Goal: Information Seeking & Learning: Find specific fact

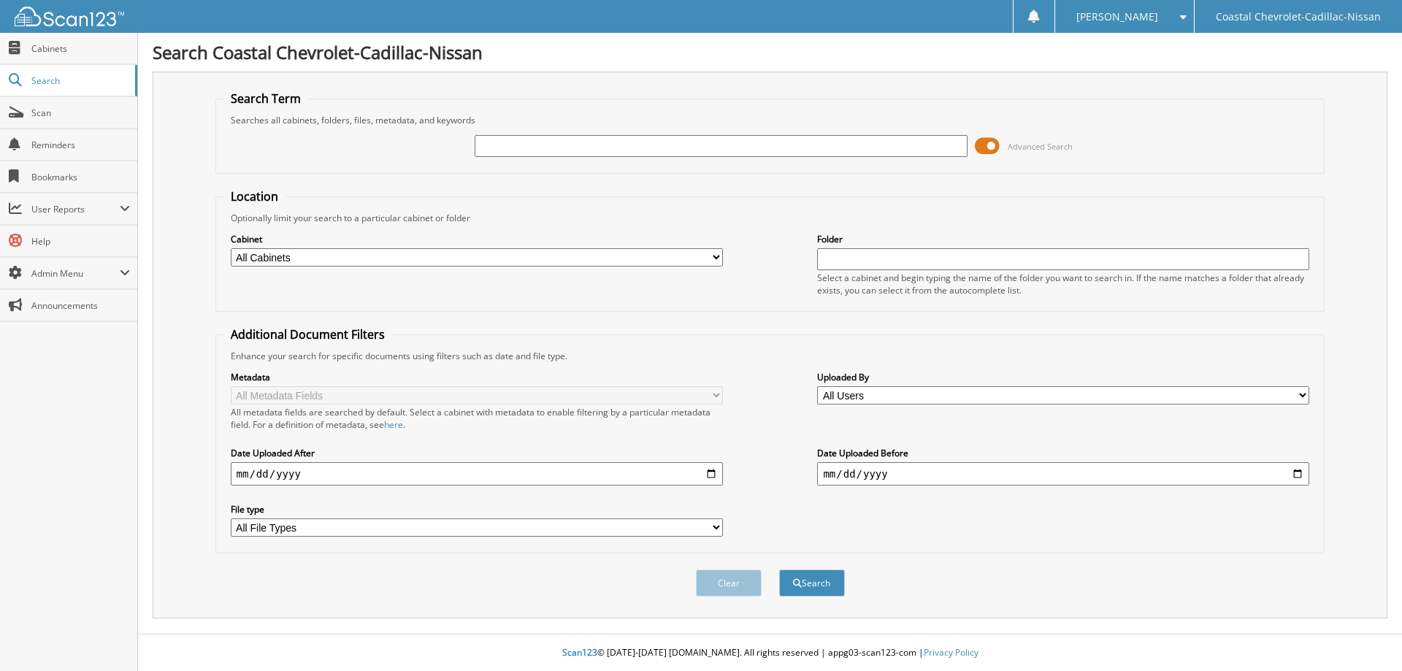
click at [516, 142] on input "text" at bounding box center [721, 146] width 492 height 22
click at [540, 152] on input "text" at bounding box center [721, 146] width 492 height 22
type input "BUTTONE"
click at [779, 570] on button "Search" at bounding box center [812, 583] width 66 height 27
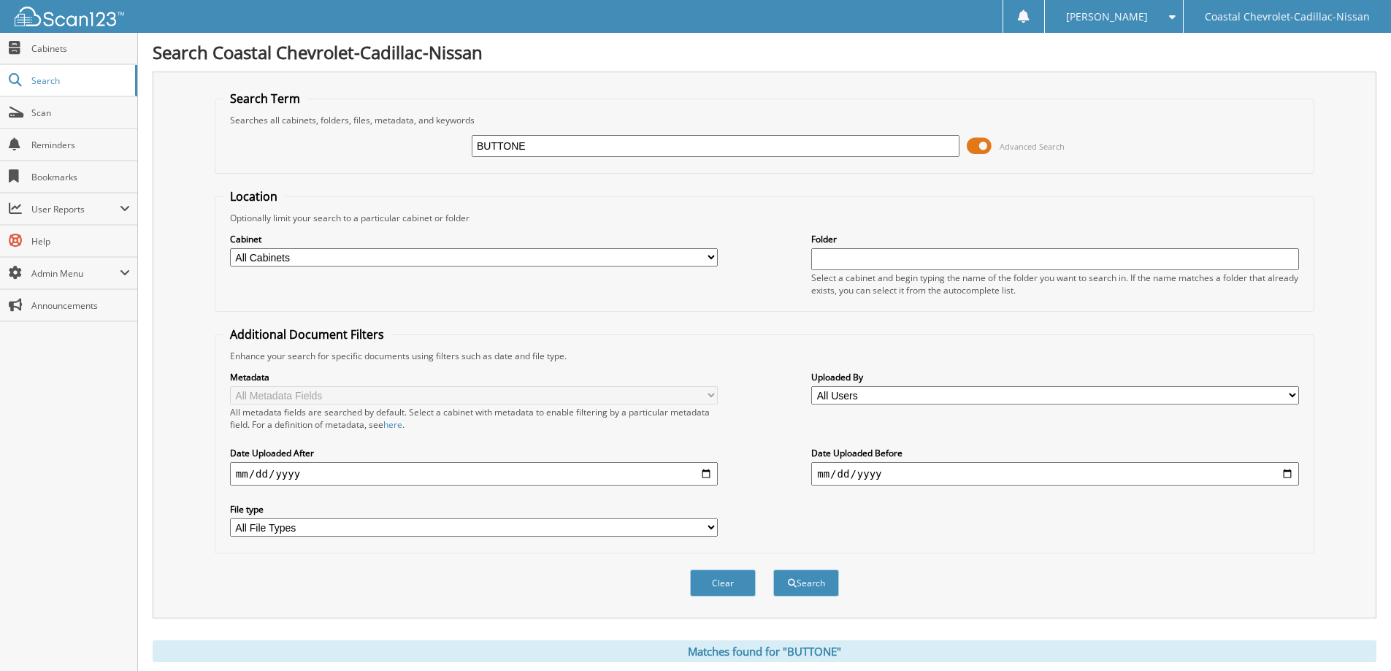
drag, startPoint x: 564, startPoint y: 145, endPoint x: 543, endPoint y: 145, distance: 20.5
click at [543, 147] on input "BUTTONE" at bounding box center [716, 146] width 488 height 22
type input "BUTTON"
click at [773, 570] on button "Search" at bounding box center [806, 583] width 66 height 27
drag, startPoint x: 556, startPoint y: 153, endPoint x: 461, endPoint y: 151, distance: 94.2
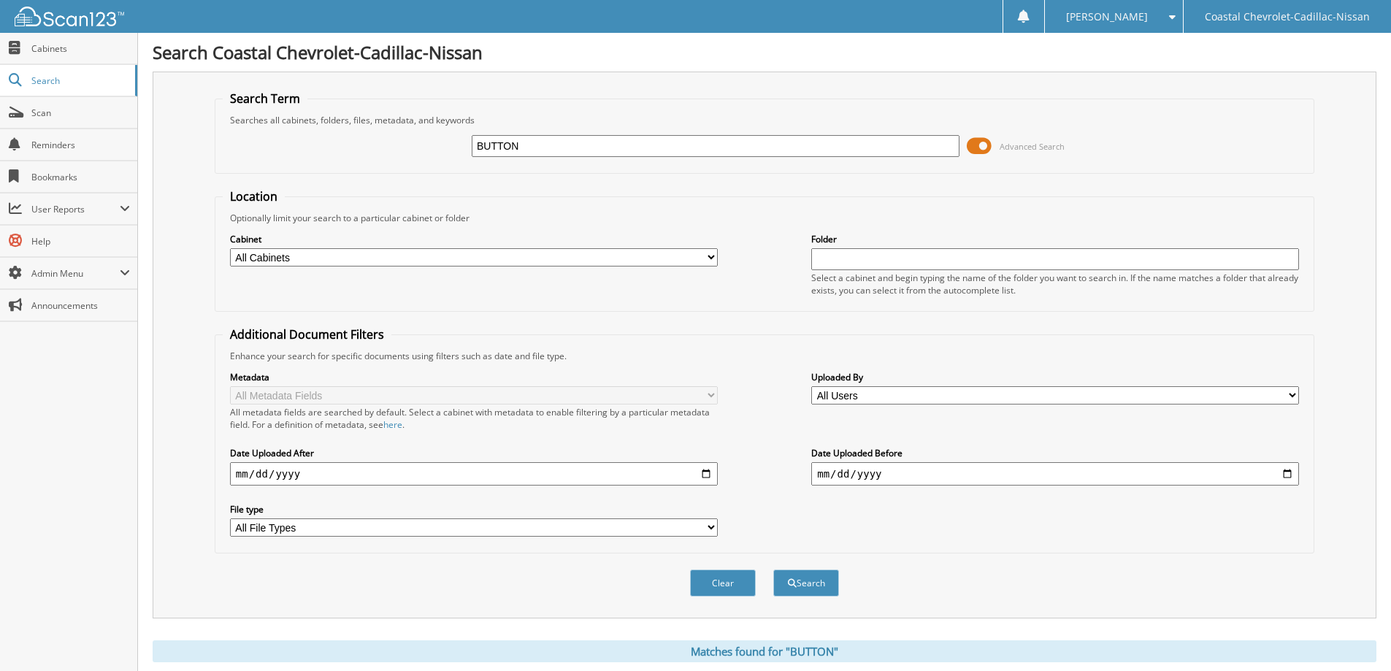
click at [461, 151] on div "BUTTON Advanced Search" at bounding box center [765, 145] width 1084 height 39
type input "LEROY"
click at [773, 570] on button "Search" at bounding box center [806, 583] width 66 height 27
click at [645, 252] on select "All Cabinets 2008 DEALS 2011 CHEVROLET DEAL INVOICES 2012 DEALS 2017 DEALS 2018…" at bounding box center [474, 257] width 488 height 18
select select "51914"
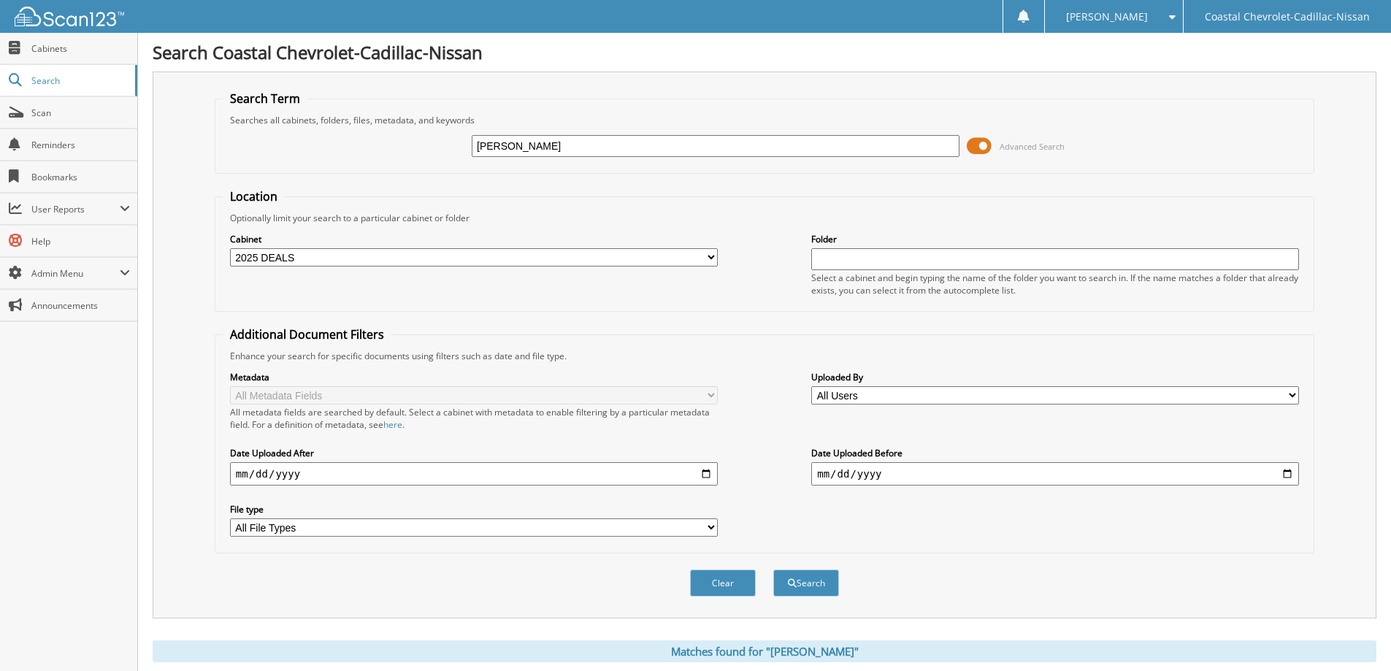
click at [230, 248] on select "All Cabinets 2008 DEALS 2011 CHEVROLET DEAL INVOICES 2012 DEALS 2017 DEALS 2018…" at bounding box center [474, 257] width 488 height 18
drag, startPoint x: 576, startPoint y: 142, endPoint x: 423, endPoint y: 147, distance: 153.4
click at [428, 147] on div "LEROY Advanced Search" at bounding box center [765, 145] width 1084 height 39
type input "BUTTONE; L"
click at [773, 570] on button "Search" at bounding box center [806, 583] width 66 height 27
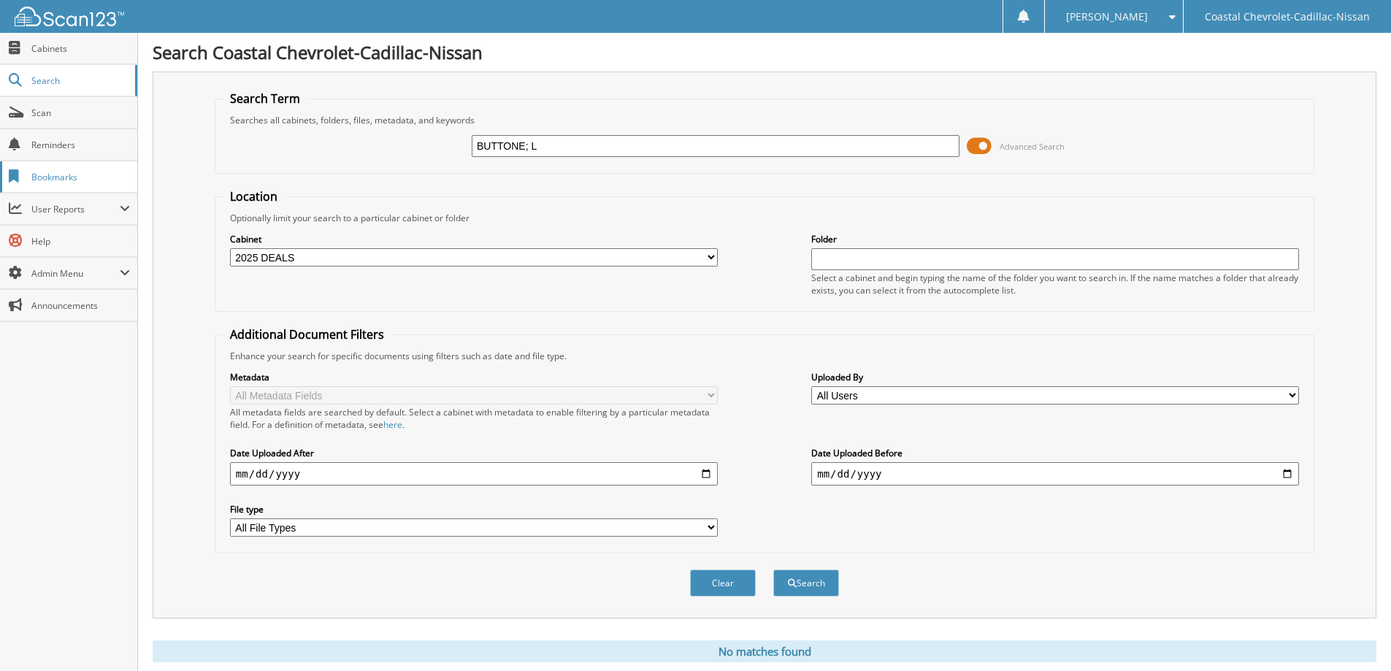
drag, startPoint x: 559, startPoint y: 145, endPoint x: 34, endPoint y: 166, distance: 526.1
click at [30, 169] on body "[PERSON_NAME] Settings Logout Coastal Chevrolet-Cadillac-Nissan Close Cabinets …" at bounding box center [695, 356] width 1391 height 713
click at [546, 141] on input "BUTTONE; L" at bounding box center [716, 146] width 488 height 22
click at [54, 47] on span "Cabinets" at bounding box center [80, 48] width 99 height 12
